Goal: Transaction & Acquisition: Purchase product/service

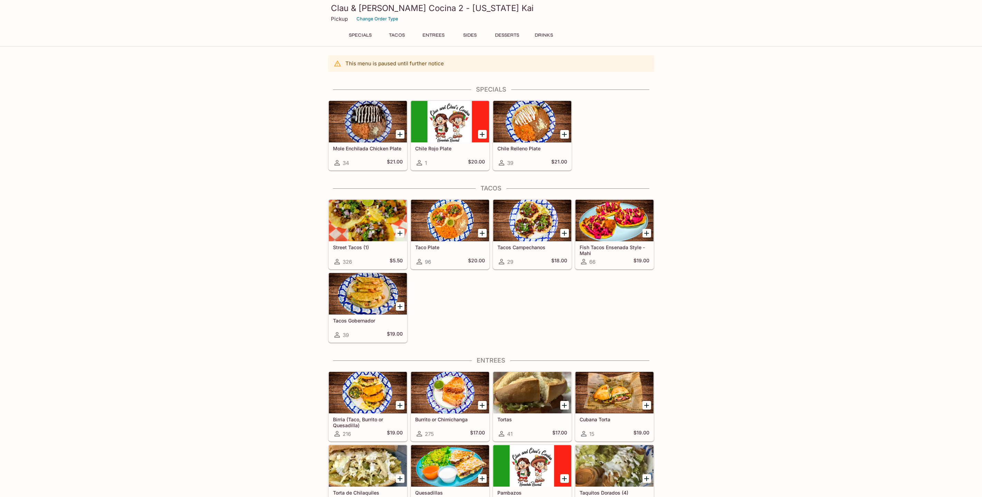
click at [529, 248] on h5 "Tacos Campechanos" at bounding box center [532, 247] width 70 height 6
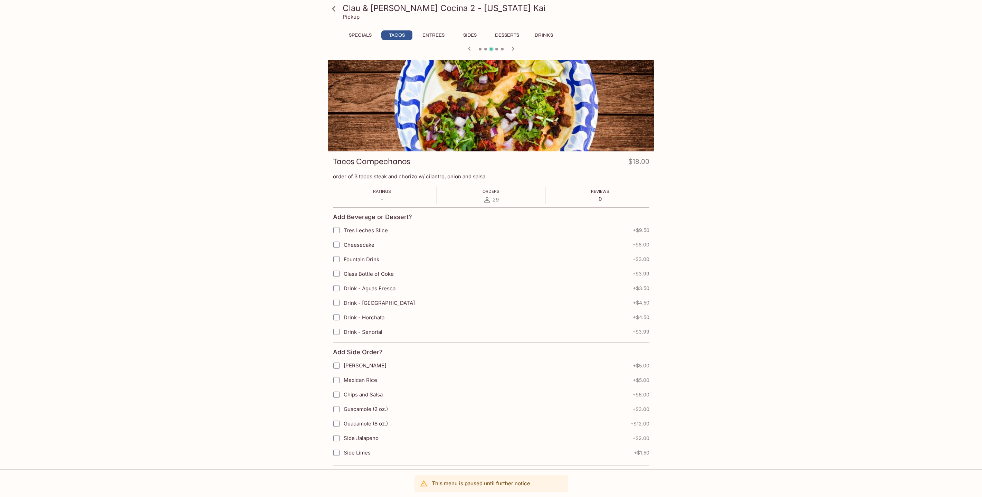
drag, startPoint x: 263, startPoint y: 221, endPoint x: 273, endPoint y: 220, distance: 10.7
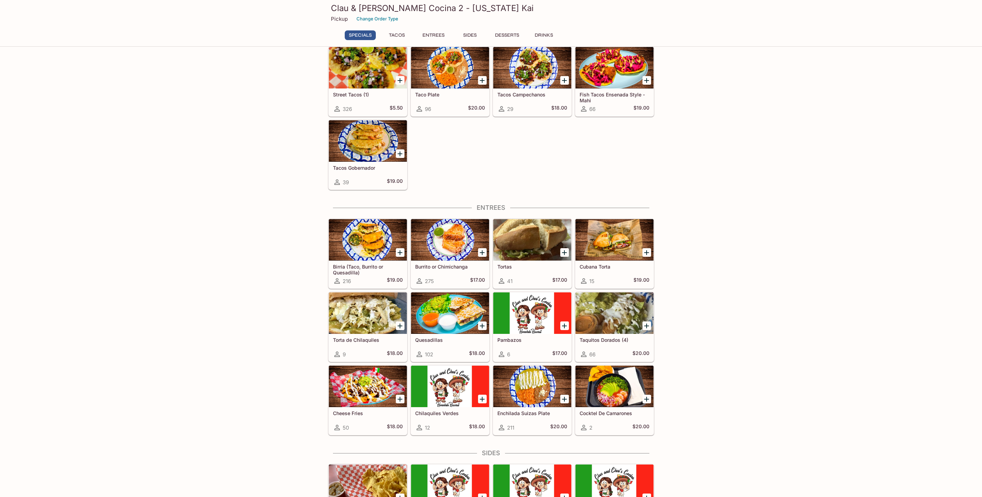
scroll to position [173, 0]
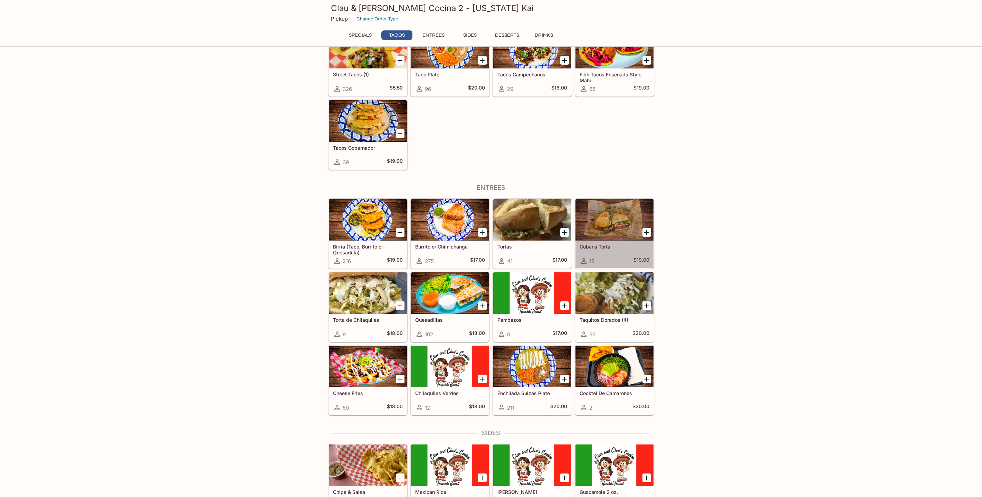
click at [627, 235] on div at bounding box center [615, 219] width 78 height 41
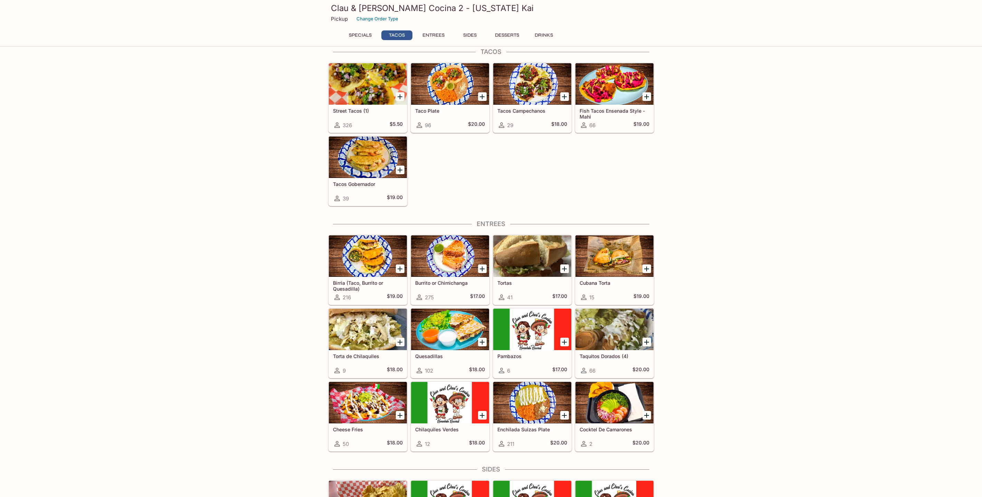
scroll to position [177, 0]
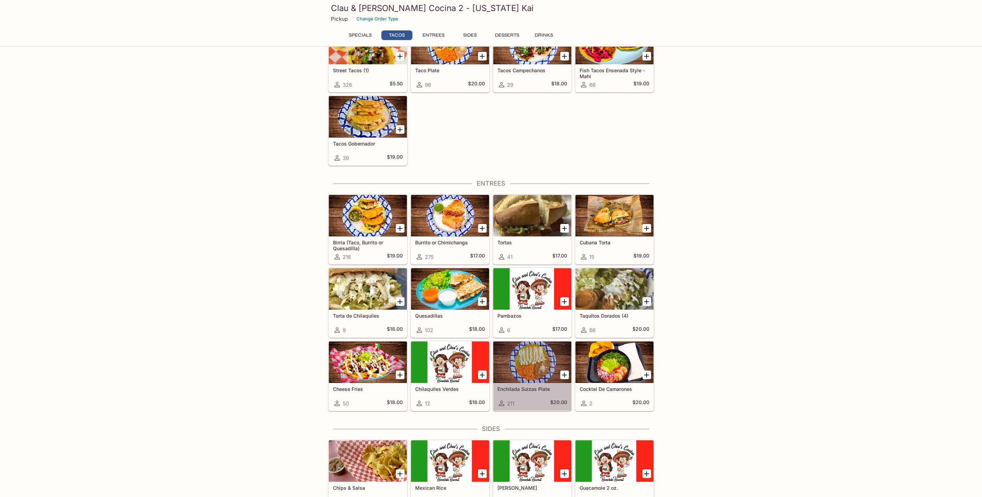
click at [527, 382] on div at bounding box center [532, 361] width 78 height 41
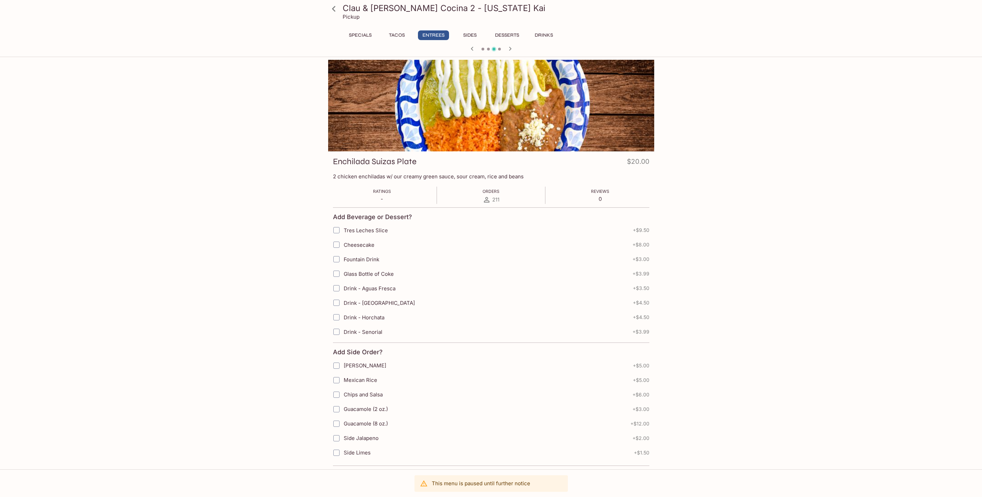
drag, startPoint x: 210, startPoint y: 272, endPoint x: 213, endPoint y: 271, distance: 3.9
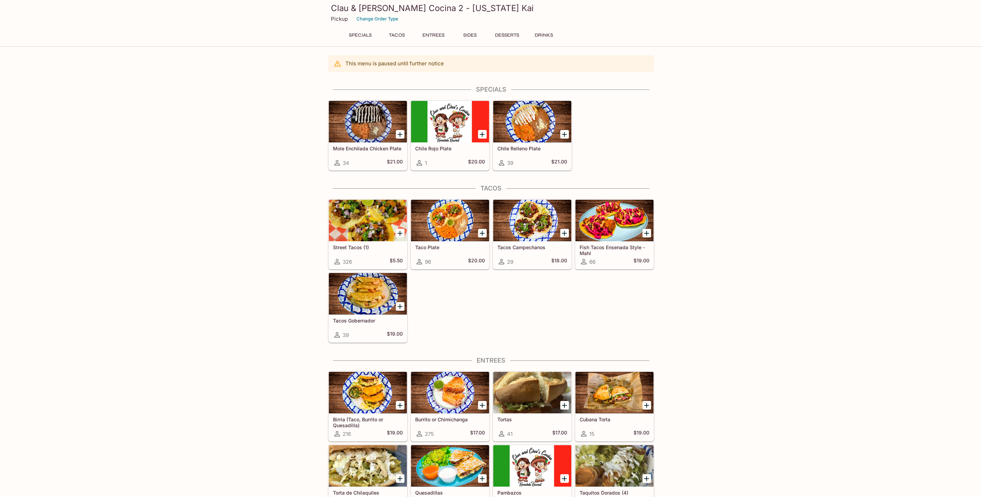
click at [529, 226] on div at bounding box center [532, 220] width 78 height 41
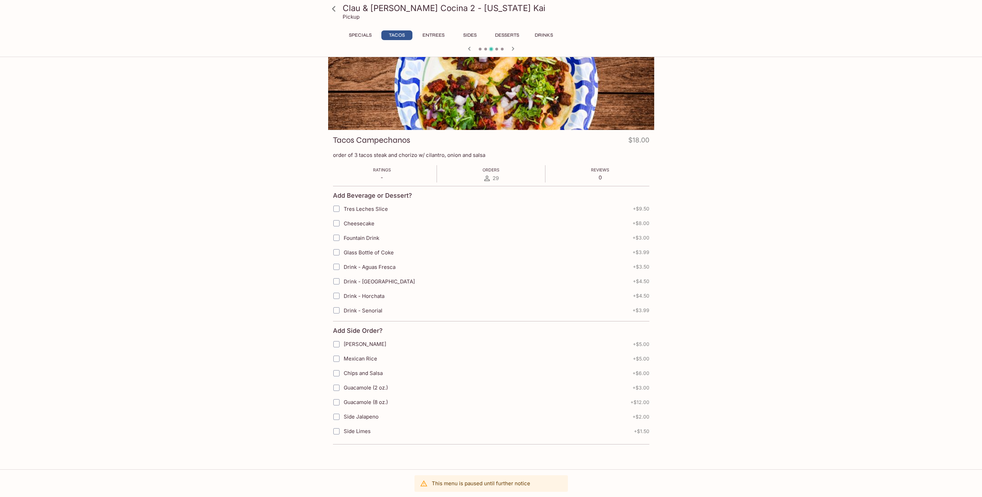
scroll to position [109, 0]
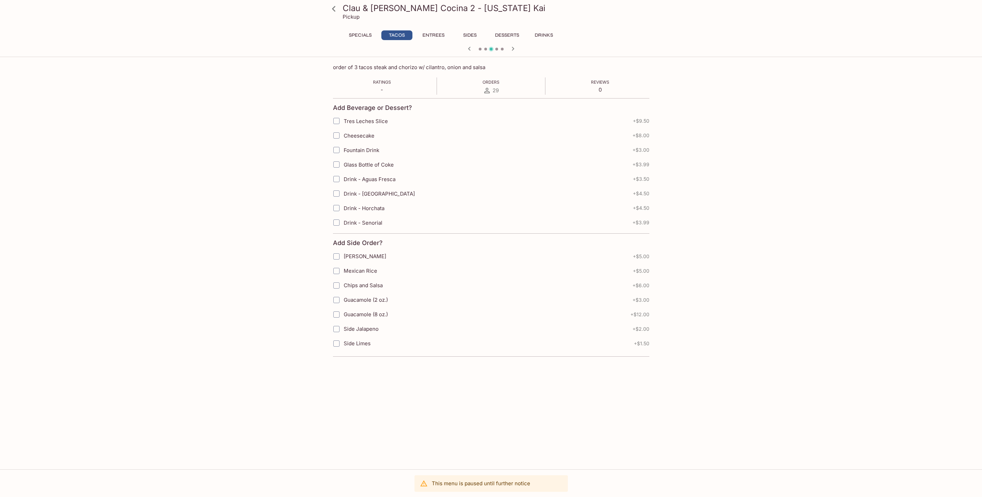
drag, startPoint x: 510, startPoint y: 484, endPoint x: 552, endPoint y: 405, distance: 89.0
click at [511, 484] on p "This menu is paused until further notice" at bounding box center [481, 483] width 98 height 7
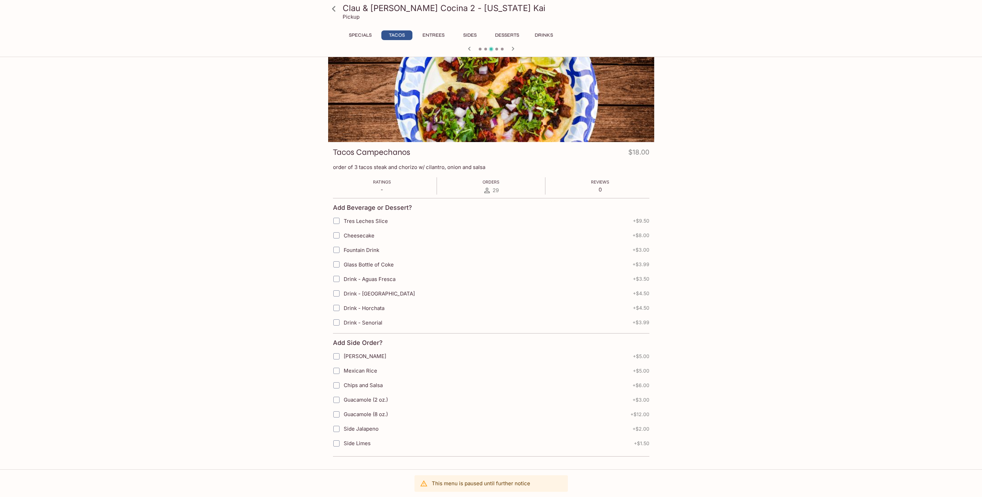
scroll to position [0, 0]
